Goal: Check status: Check status

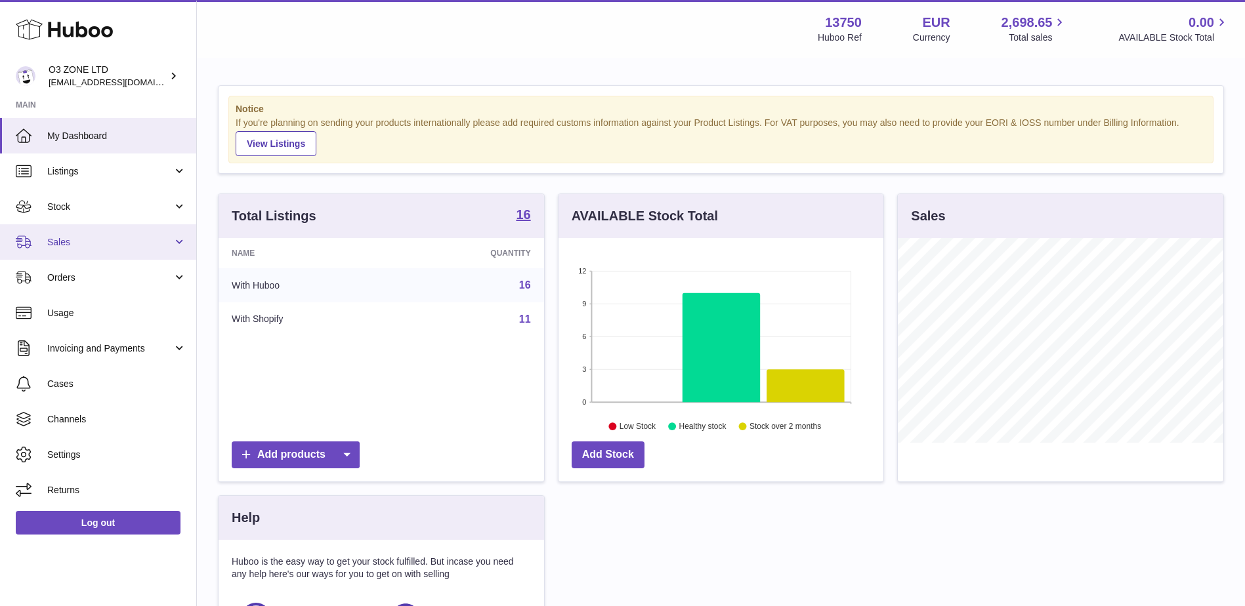
scroll to position [205, 325]
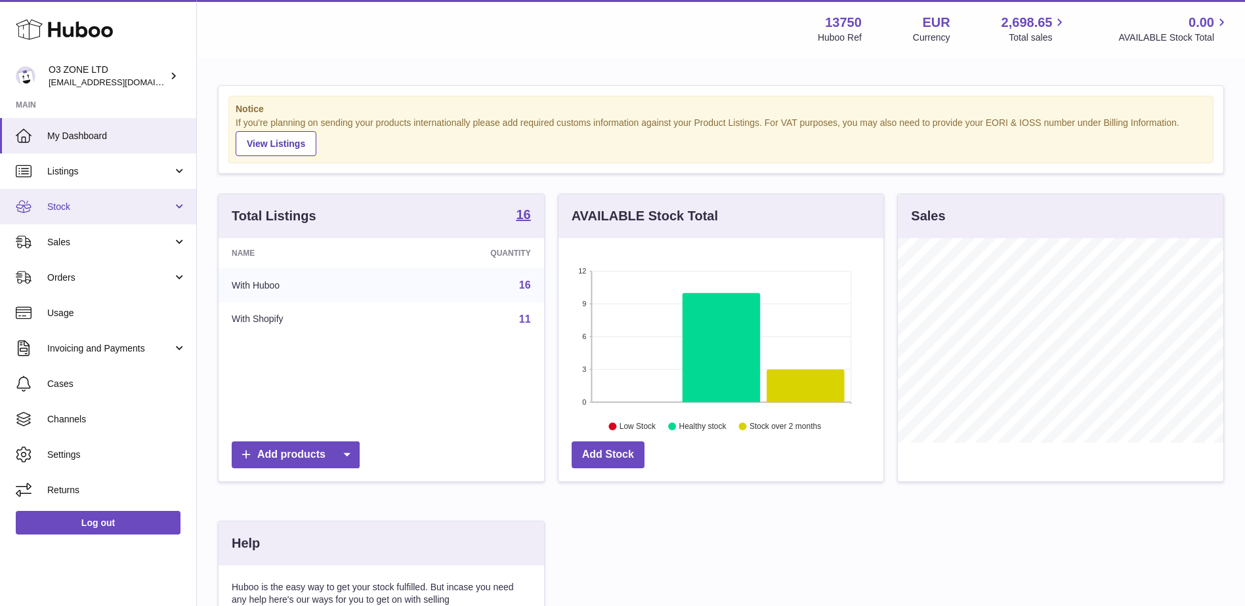
click at [104, 205] on span "Stock" at bounding box center [109, 207] width 125 height 12
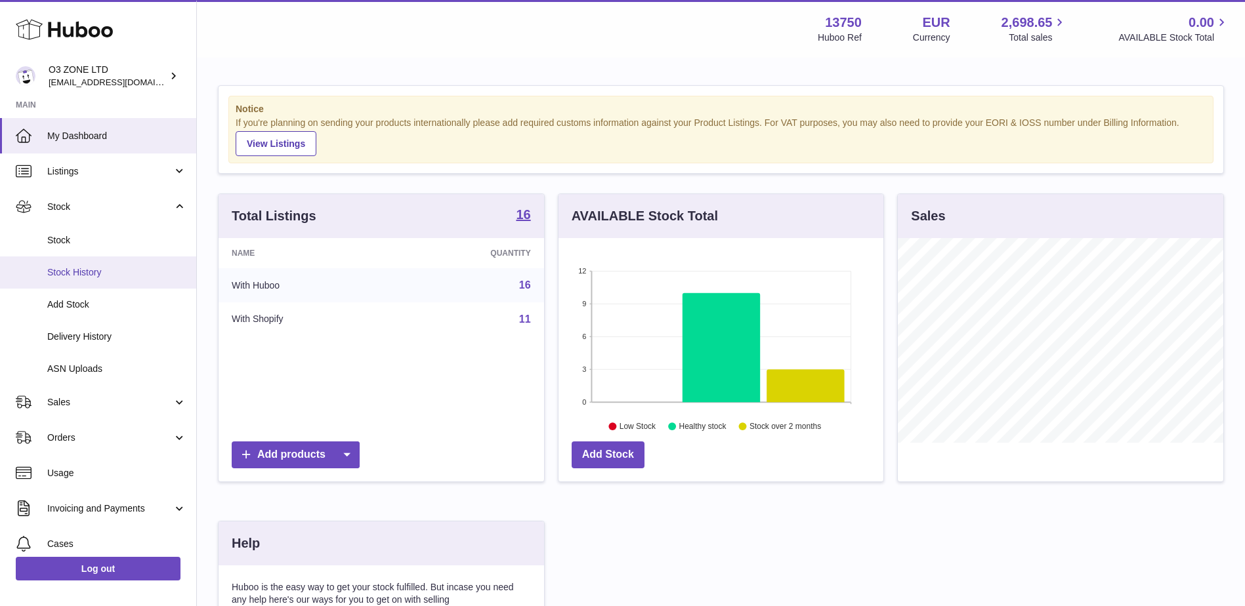
click at [84, 280] on link "Stock History" at bounding box center [98, 273] width 196 height 32
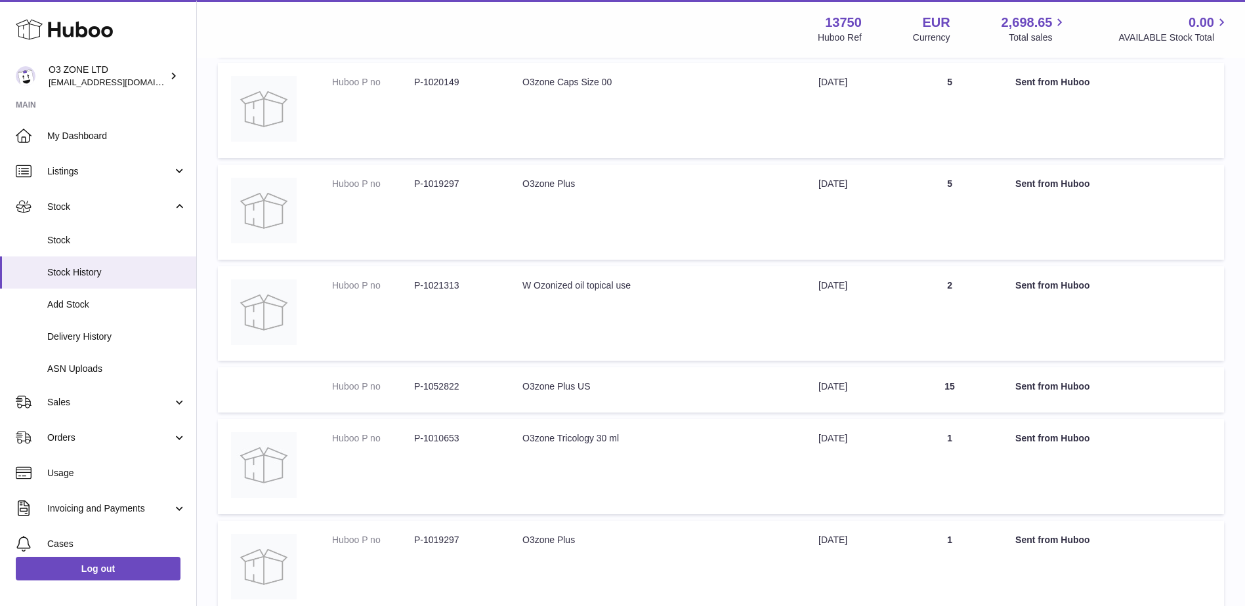
scroll to position [656, 0]
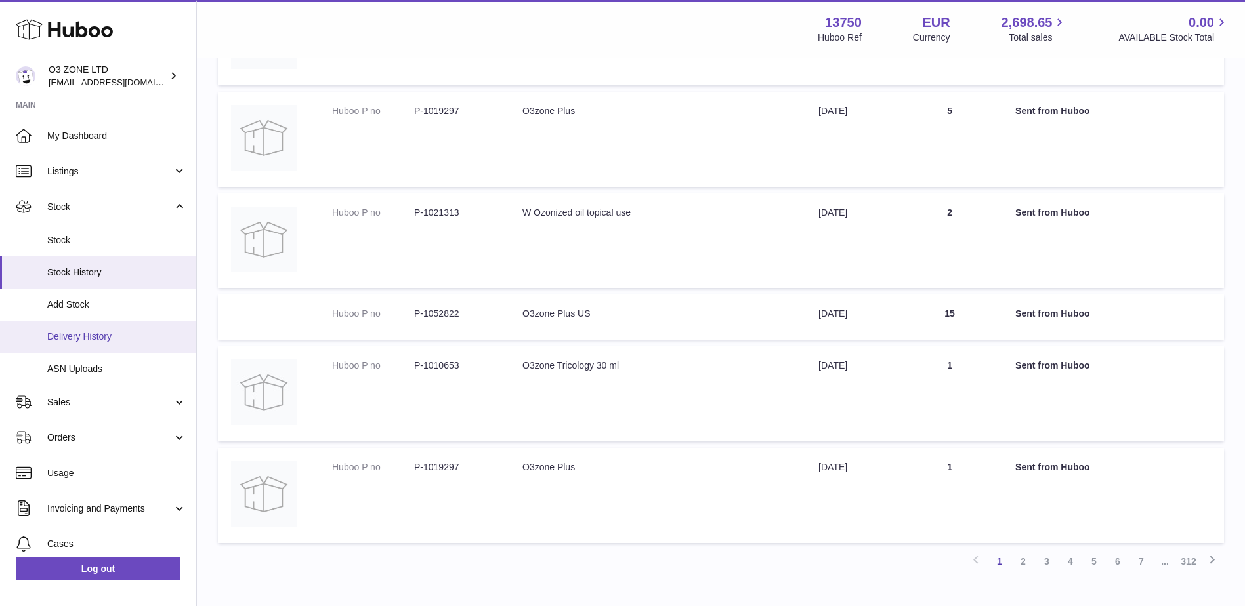
drag, startPoint x: 92, startPoint y: 333, endPoint x: 162, endPoint y: 386, distance: 88.1
click at [93, 333] on span "Delivery History" at bounding box center [116, 337] width 139 height 12
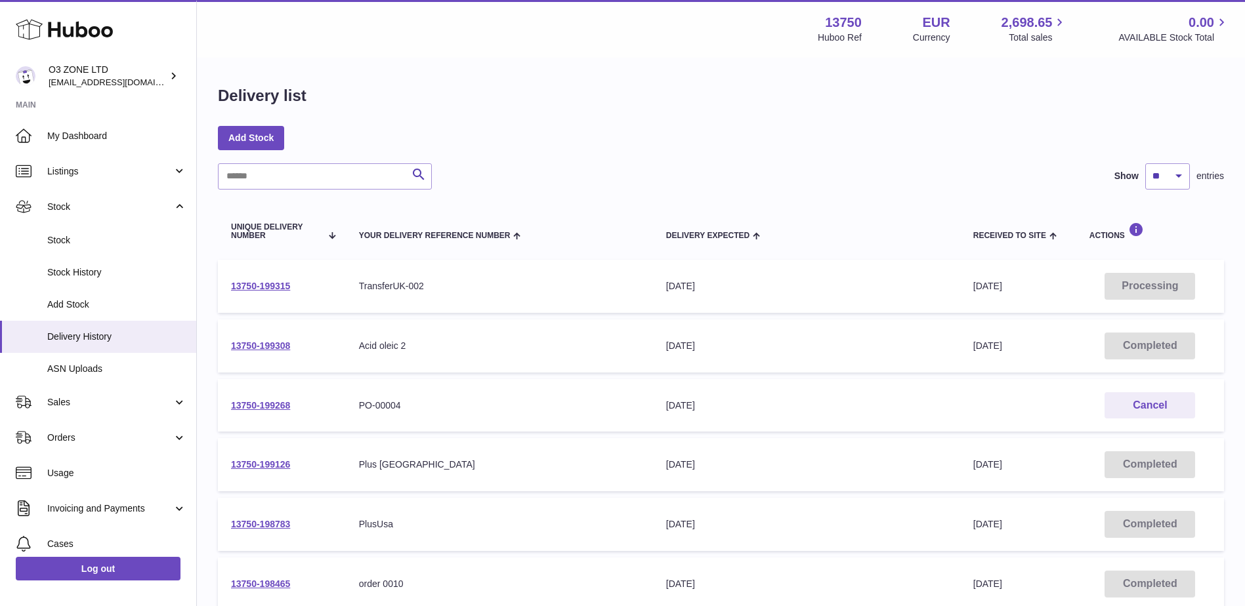
drag, startPoint x: 70, startPoint y: 240, endPoint x: 219, endPoint y: 333, distance: 176.2
click at [70, 239] on span "Stock" at bounding box center [116, 240] width 139 height 12
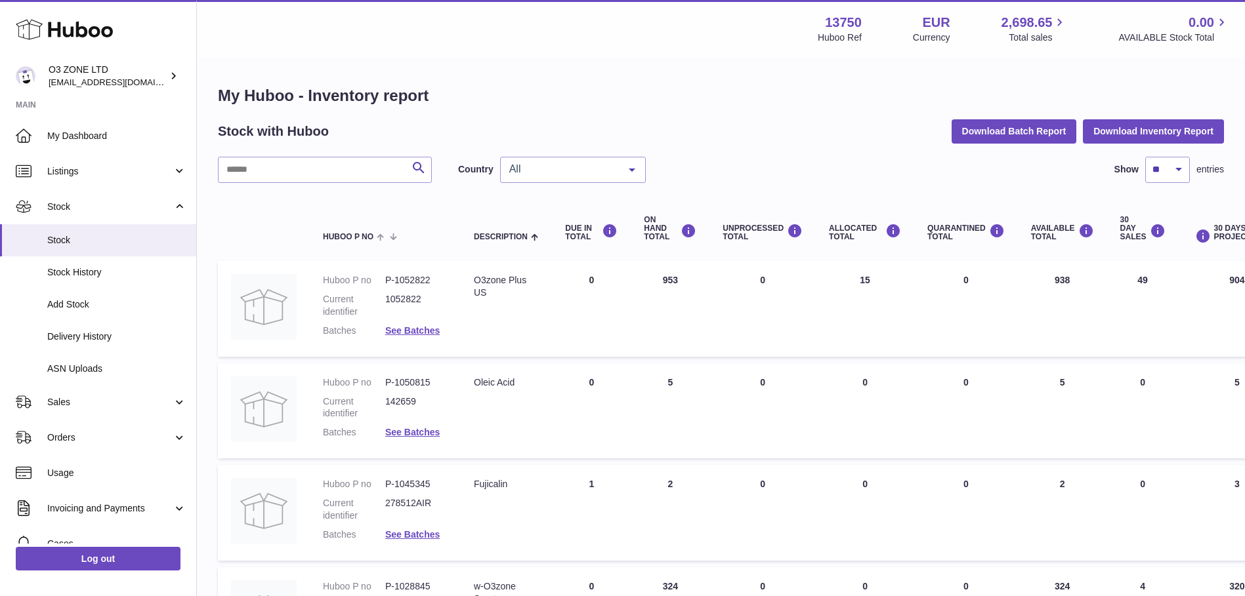
click at [619, 169] on div at bounding box center [632, 169] width 26 height 25
click at [549, 216] on span "GB" at bounding box center [573, 222] width 144 height 26
click at [638, 163] on div at bounding box center [632, 169] width 26 height 25
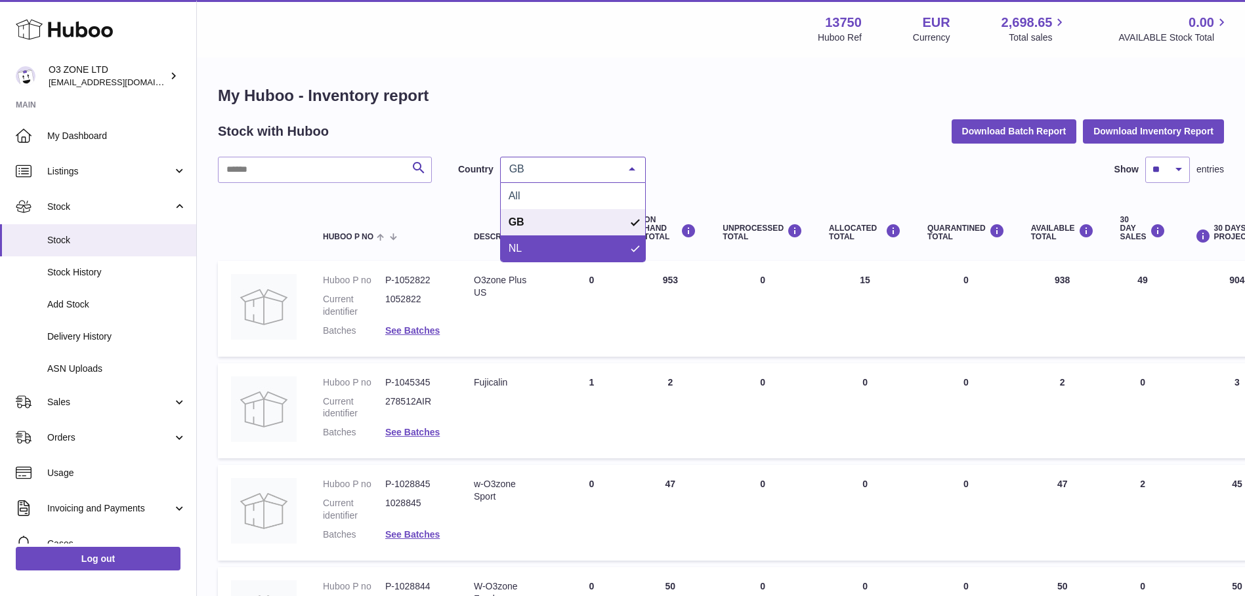
click at [568, 243] on span "NL" at bounding box center [573, 249] width 144 height 26
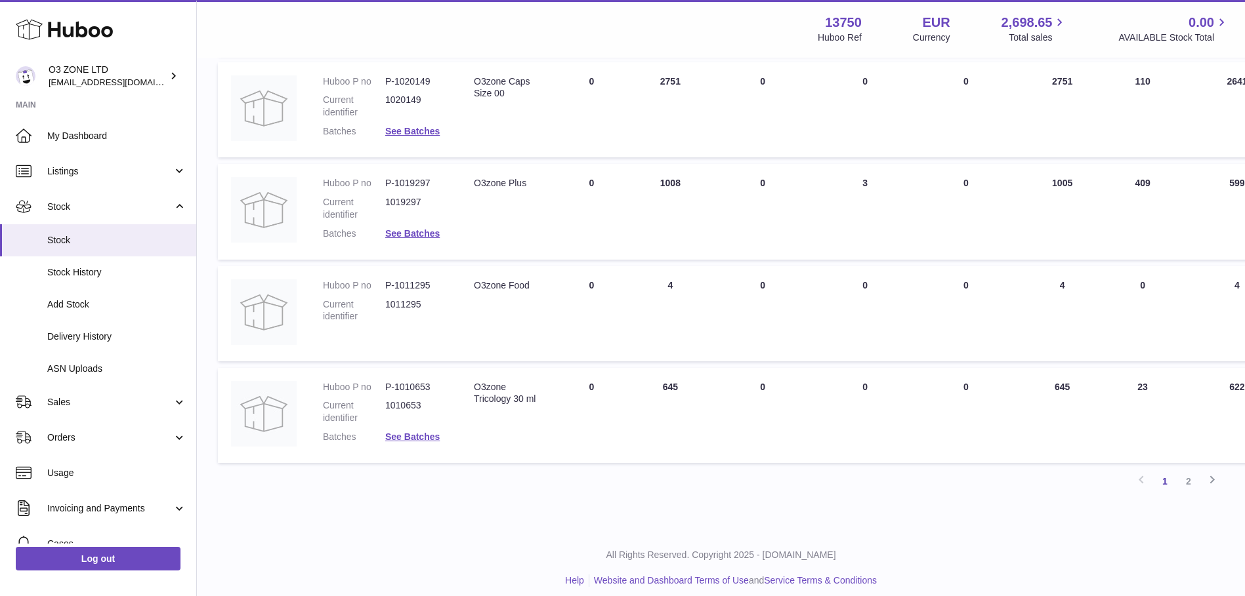
scroll to position [822, 0]
